Goal: Task Accomplishment & Management: Manage account settings

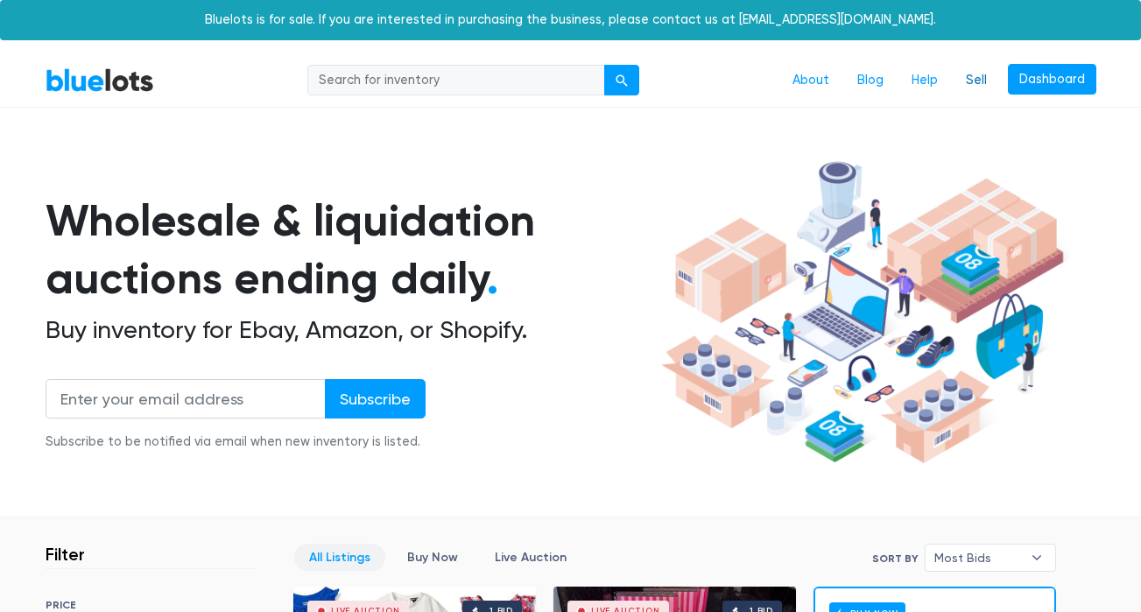
click at [969, 75] on link "Sell" at bounding box center [976, 80] width 49 height 33
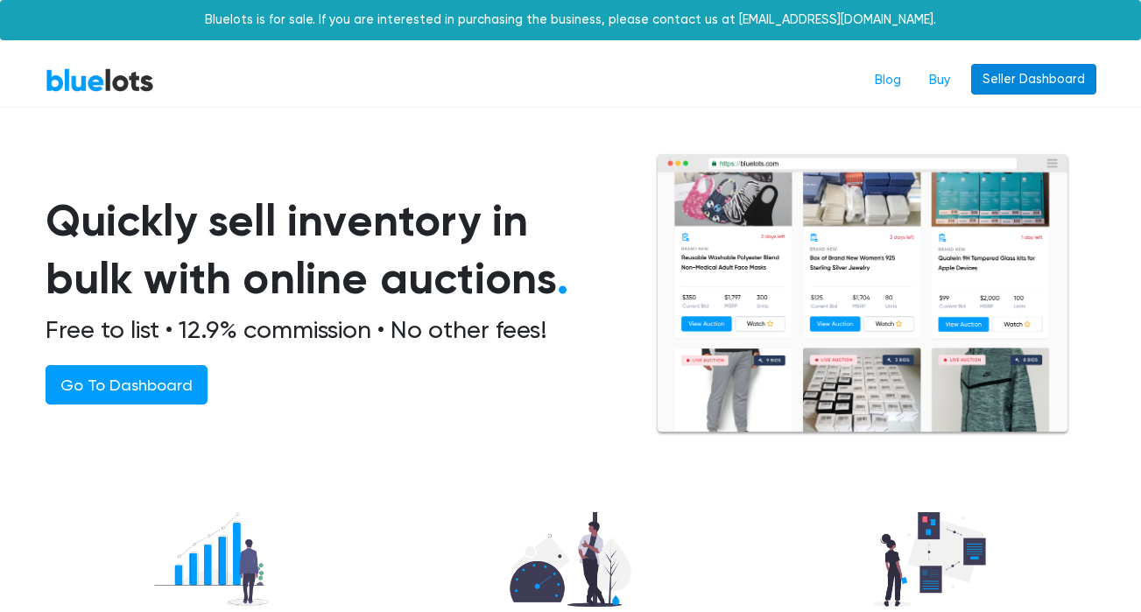
click at [1023, 86] on link "Seller Dashboard" at bounding box center [1033, 80] width 125 height 32
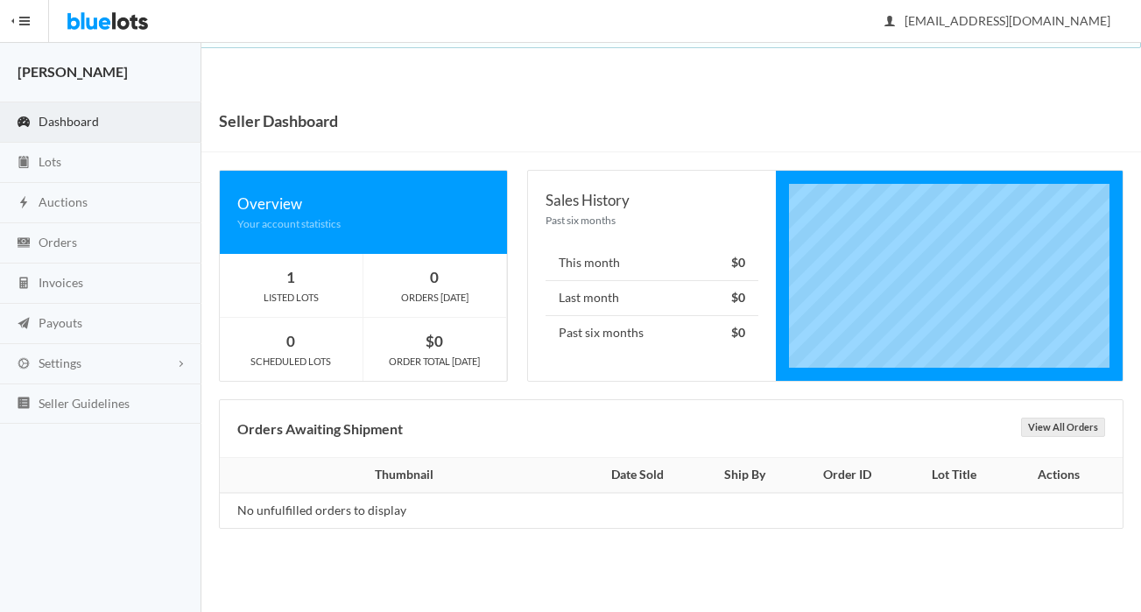
drag, startPoint x: 235, startPoint y: 298, endPoint x: 248, endPoint y: 294, distance: 13.6
click at [235, 298] on div "LISTED LOTS" at bounding box center [291, 298] width 143 height 16
click at [137, 162] on link "Lots" at bounding box center [100, 163] width 201 height 40
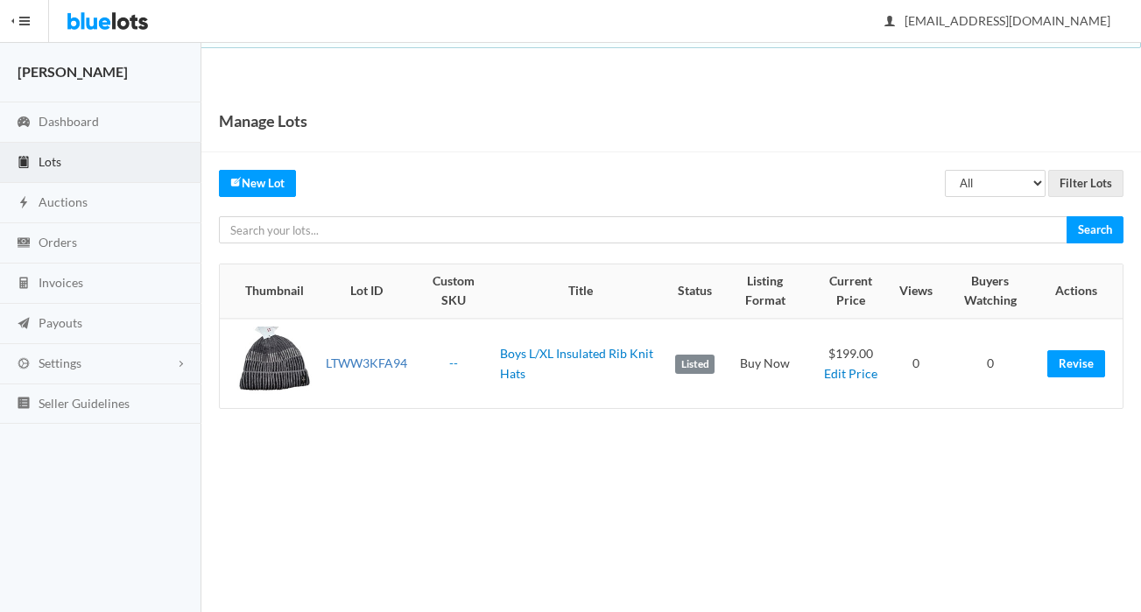
click at [364, 364] on link "LTWW3KFA94" at bounding box center [366, 363] width 81 height 15
click at [511, 364] on td "Boys L/XL Insulated Rib Knit Hats" at bounding box center [580, 363] width 175 height 89
click at [511, 355] on link "Boys L/XL Insulated Rib Knit Hats" at bounding box center [576, 363] width 153 height 35
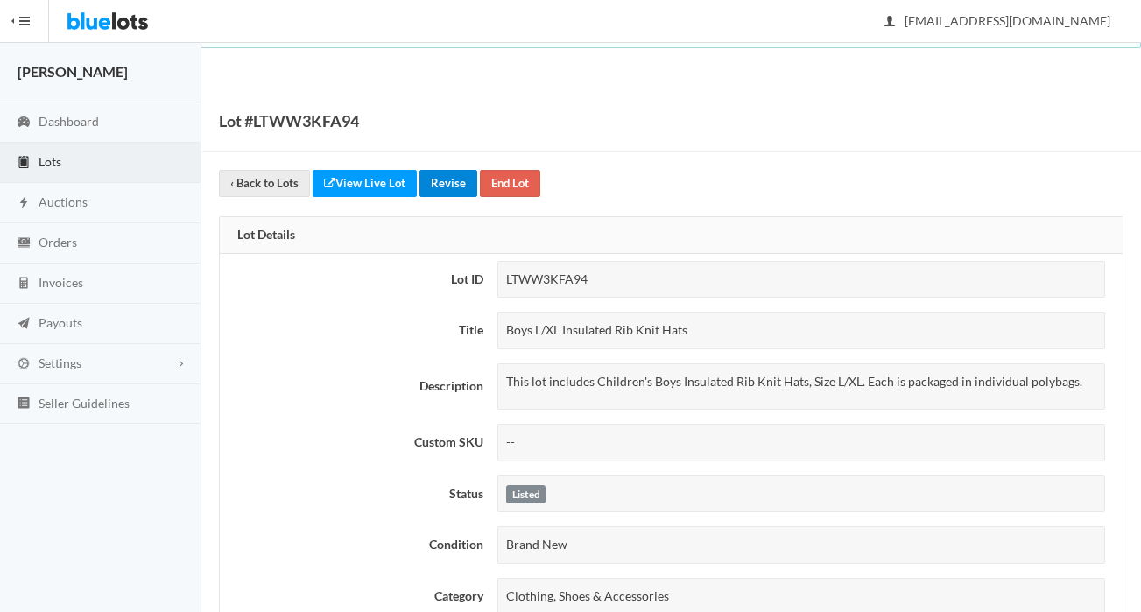
click at [456, 180] on link "Revise" at bounding box center [448, 183] width 58 height 27
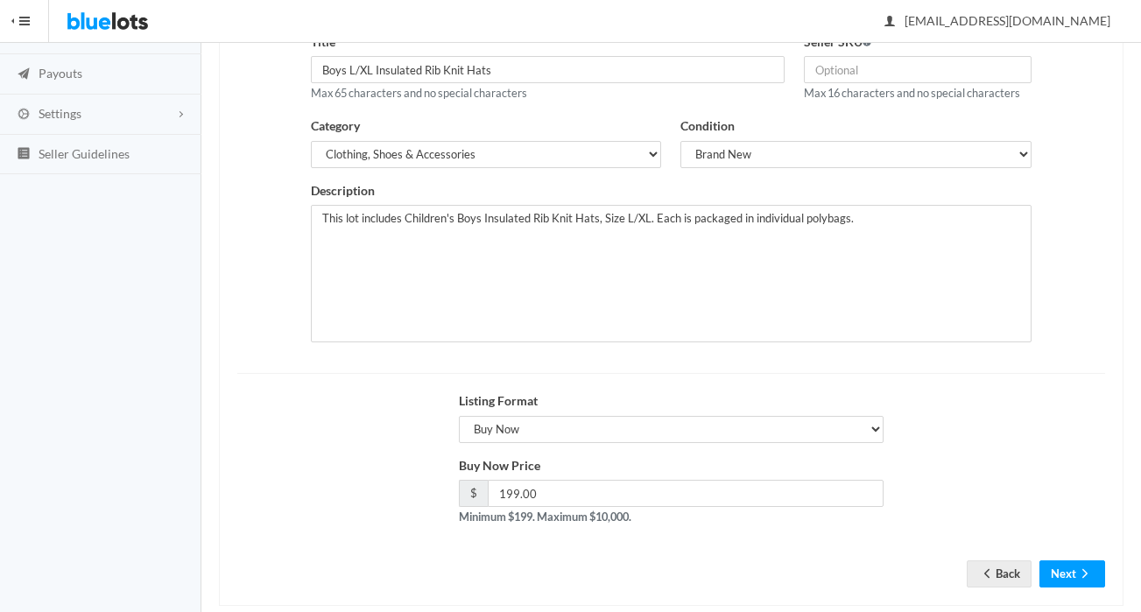
scroll to position [279, 0]
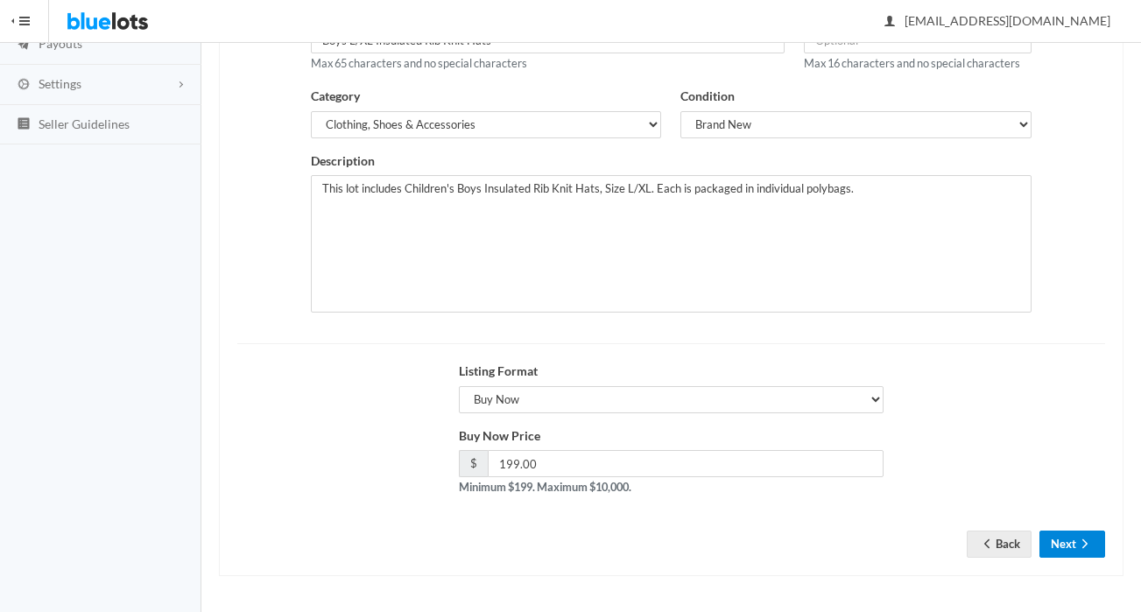
click at [1053, 554] on button "Next" at bounding box center [1072, 544] width 66 height 27
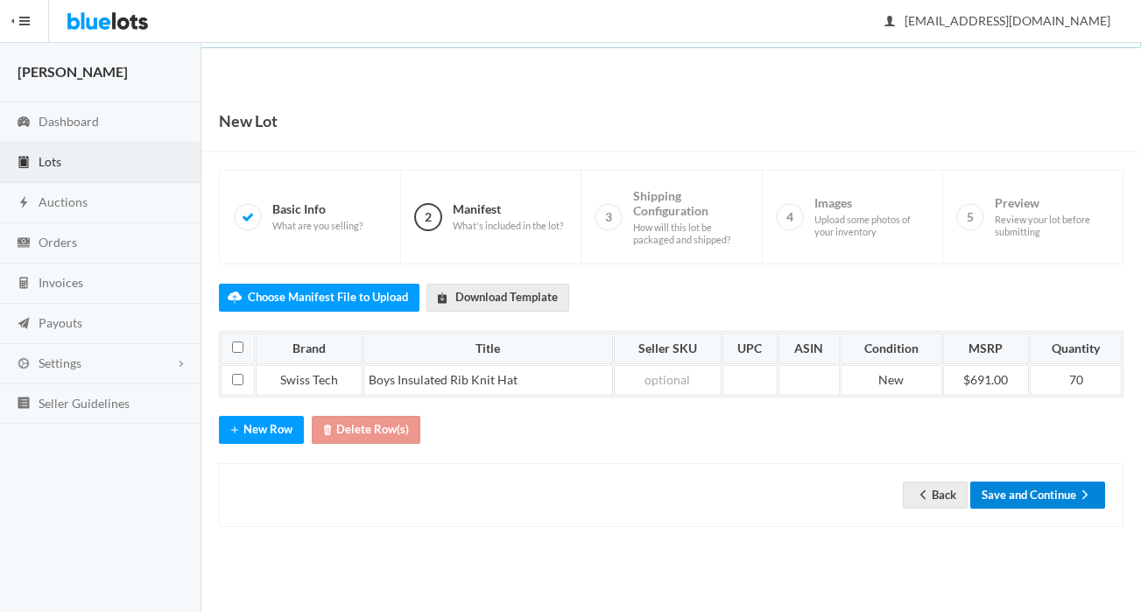
click at [1028, 501] on button "Save and Continue" at bounding box center [1037, 495] width 135 height 27
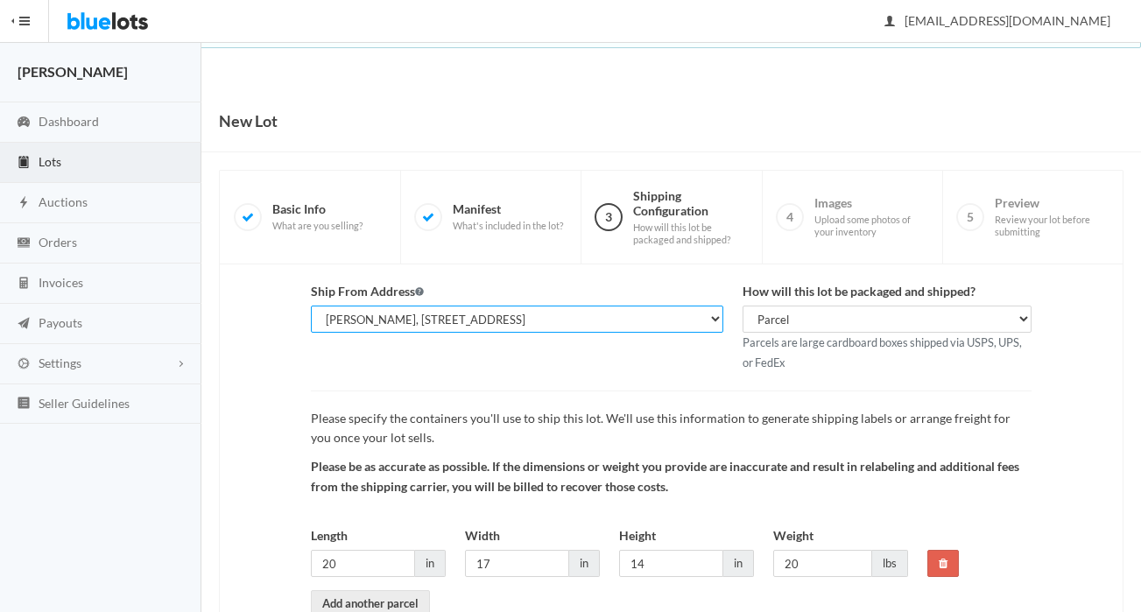
click at [580, 328] on select "[PERSON_NAME], [STREET_ADDRESS]" at bounding box center [517, 319] width 412 height 27
